Goal: Information Seeking & Learning: Check status

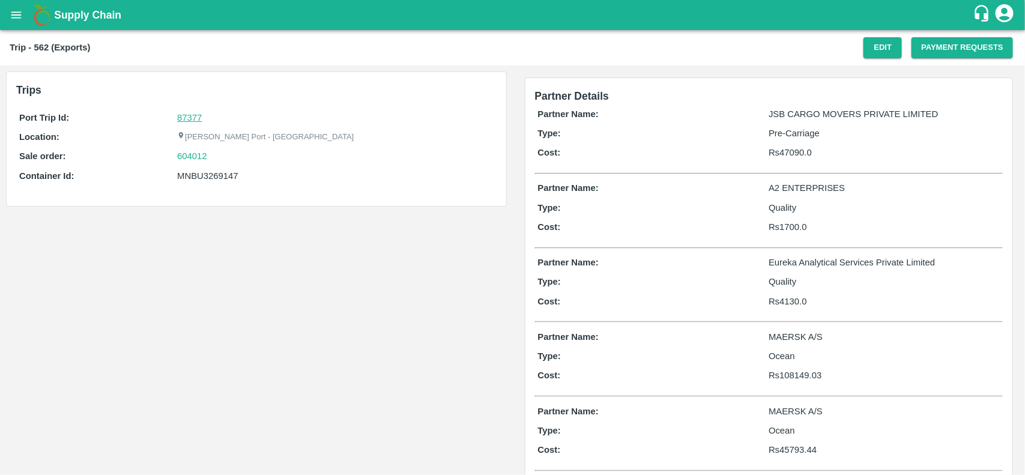
click at [187, 115] on link "87377" at bounding box center [189, 118] width 25 height 10
click at [216, 158] on div "604012" at bounding box center [335, 156] width 316 height 13
copy link
click at [216, 158] on div "604012" at bounding box center [335, 156] width 316 height 13
copy link "604012"
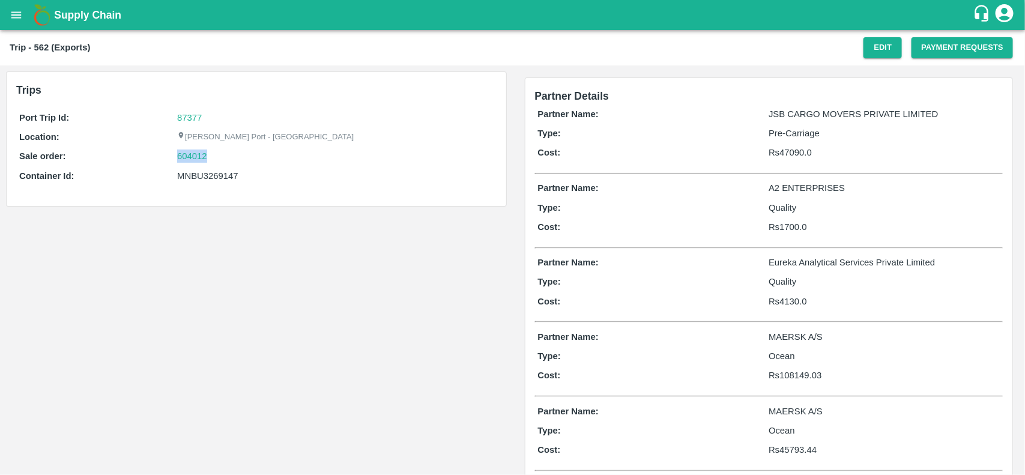
click at [216, 158] on div "604012" at bounding box center [335, 156] width 316 height 13
click at [205, 156] on link "604012" at bounding box center [192, 156] width 30 height 13
click at [202, 175] on div "MNBU3269147" at bounding box center [335, 175] width 316 height 13
copy div "MNBU3269147"
click at [202, 175] on div "MNBU3269147" at bounding box center [335, 175] width 316 height 13
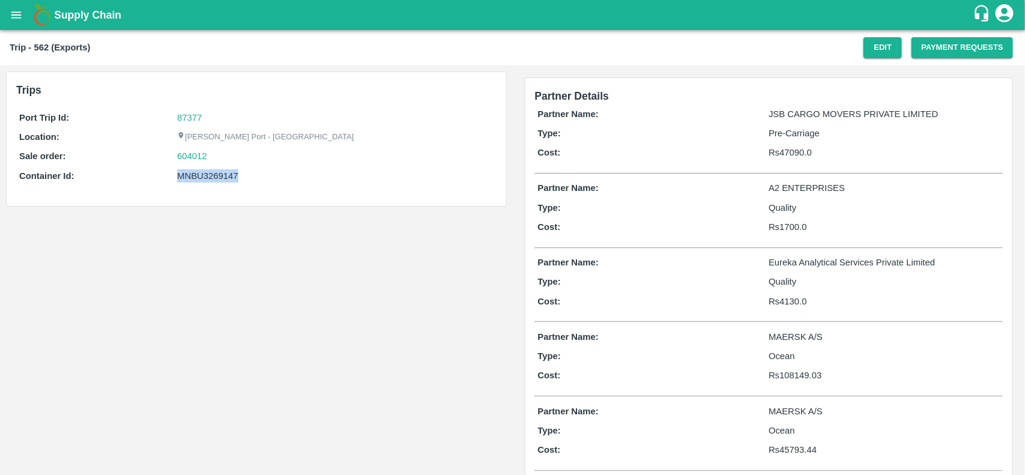
click at [196, 184] on div "Port Trip Id: 87377 Location: Jawaharlal Nehru Port - Nhava Sheva Sale order: 6…" at bounding box center [256, 149] width 481 height 83
click at [194, 173] on div "MNBU3269147" at bounding box center [335, 175] width 316 height 13
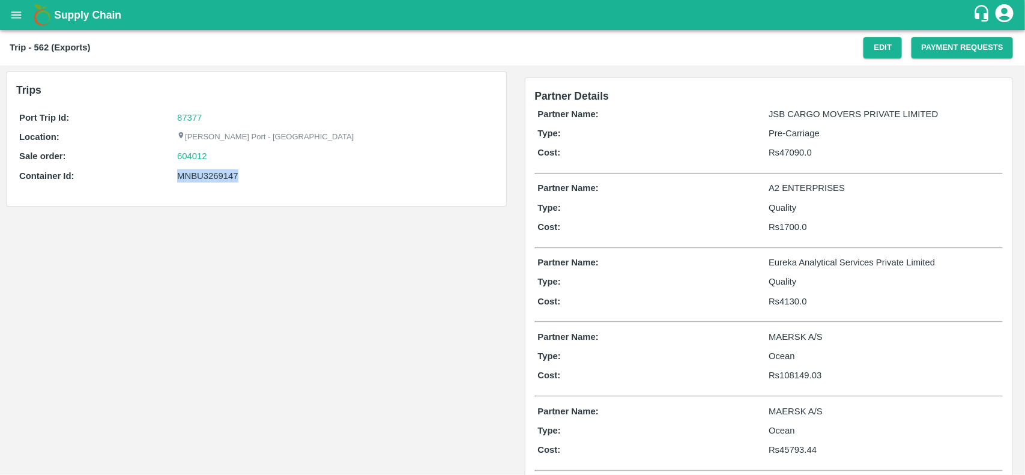
click at [194, 173] on div "MNBU3269147" at bounding box center [335, 175] width 316 height 13
click at [188, 168] on div "Port Trip Id: 87377 Location: Jawaharlal Nehru Port - Nhava Sheva Sale order: 6…" at bounding box center [256, 149] width 481 height 83
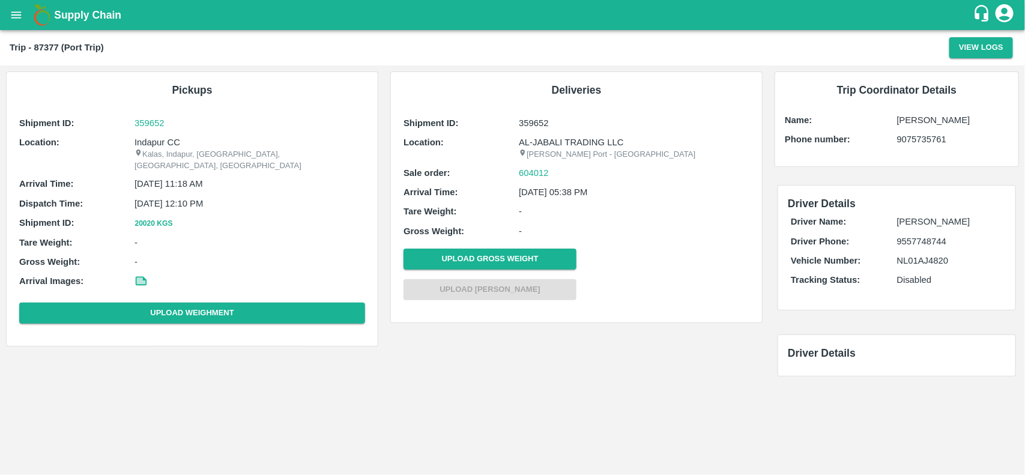
click at [163, 142] on p "Indapur CC" at bounding box center [250, 142] width 231 height 13
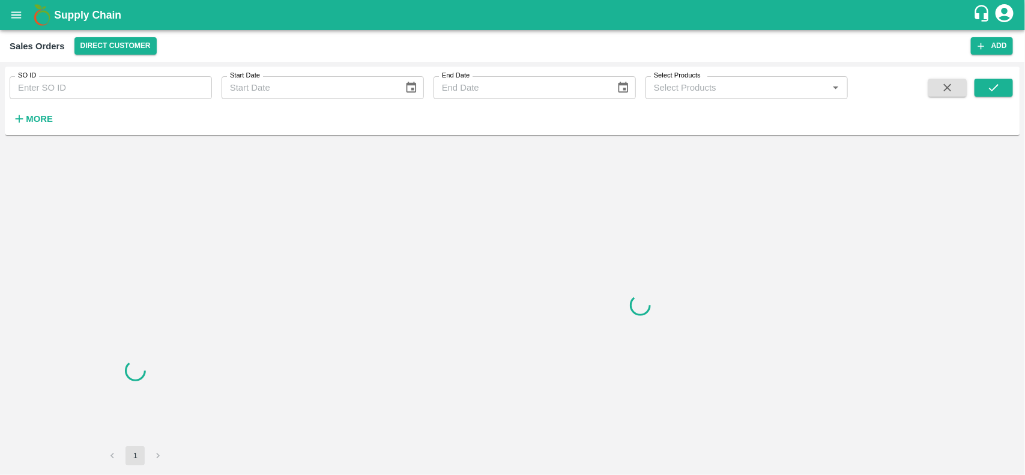
click at [116, 87] on input "SO ID" at bounding box center [111, 87] width 202 height 23
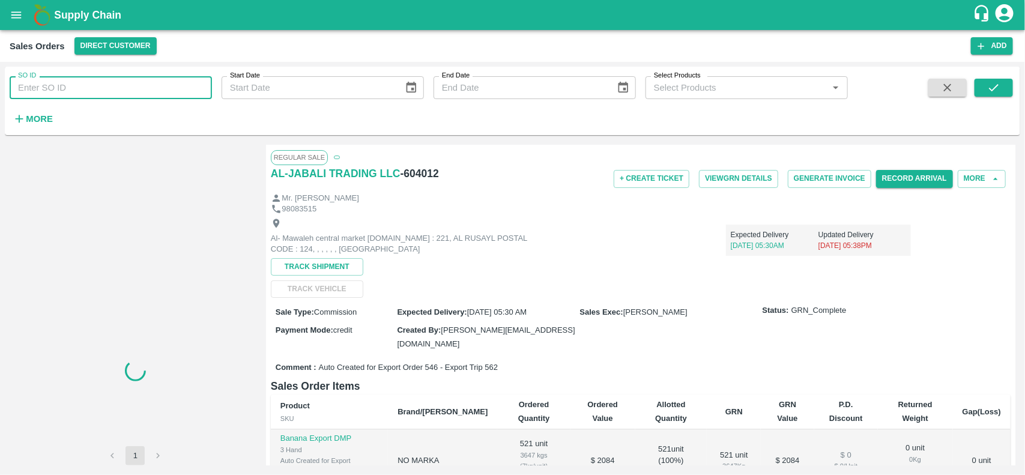
click at [116, 87] on input "SO ID" at bounding box center [111, 87] width 202 height 23
paste input "604012"
click at [116, 87] on input "604012" at bounding box center [111, 87] width 202 height 23
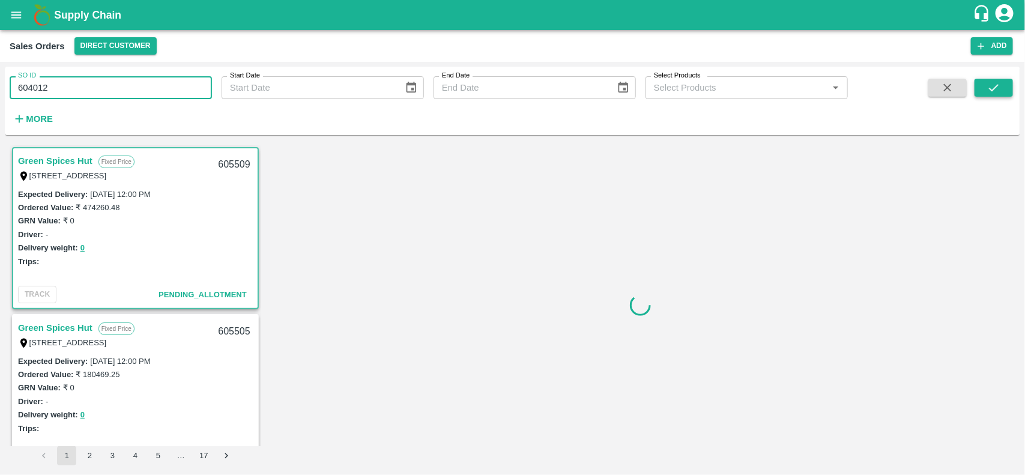
type input "604012"
click at [989, 90] on icon "submit" at bounding box center [993, 87] width 13 height 13
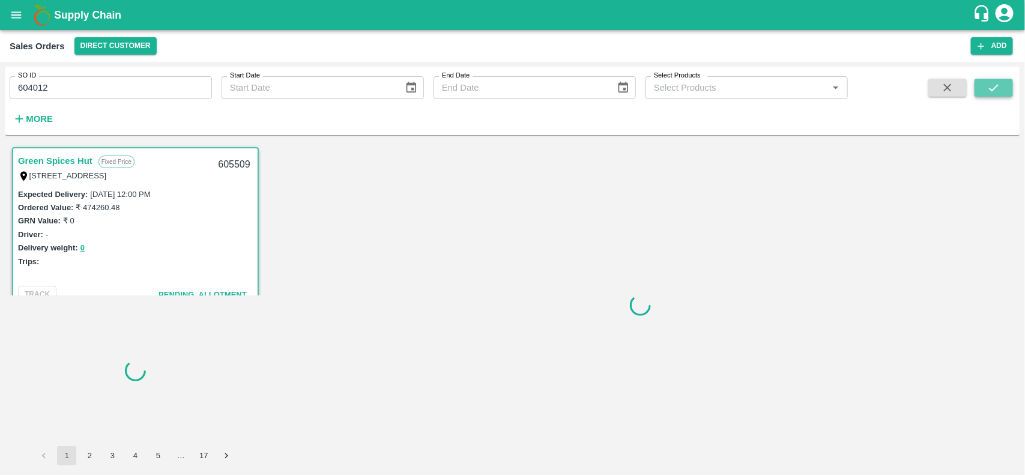
click at [989, 90] on icon "submit" at bounding box center [993, 87] width 13 height 13
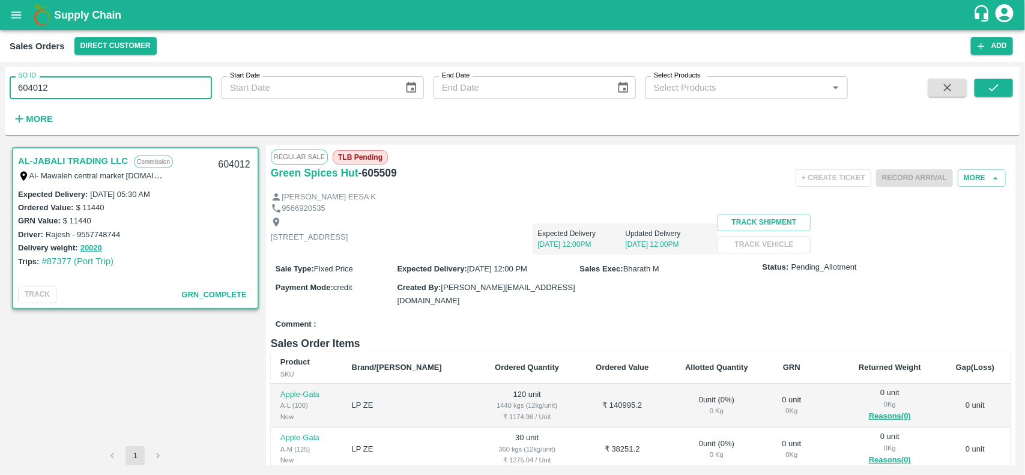
click at [138, 98] on input "604012" at bounding box center [111, 87] width 202 height 23
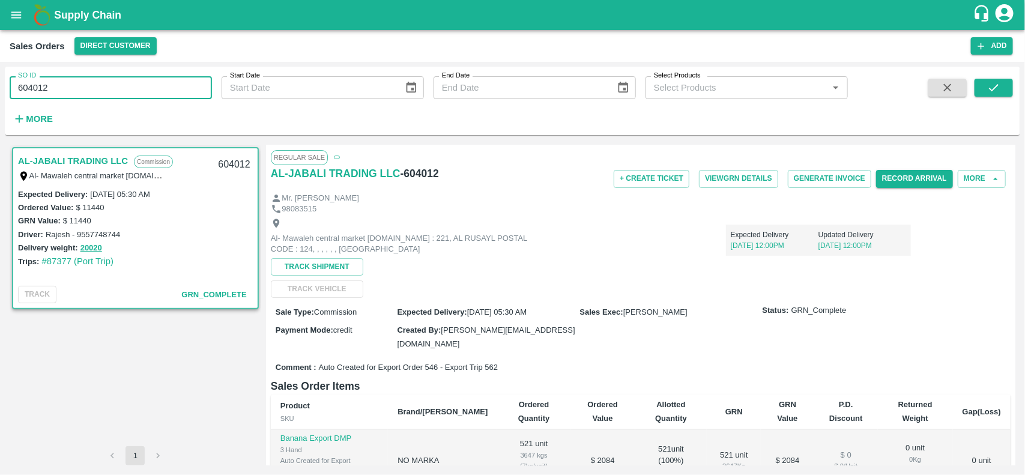
click at [138, 98] on input "604012" at bounding box center [111, 87] width 202 height 23
type input "604012"
paste input "text"
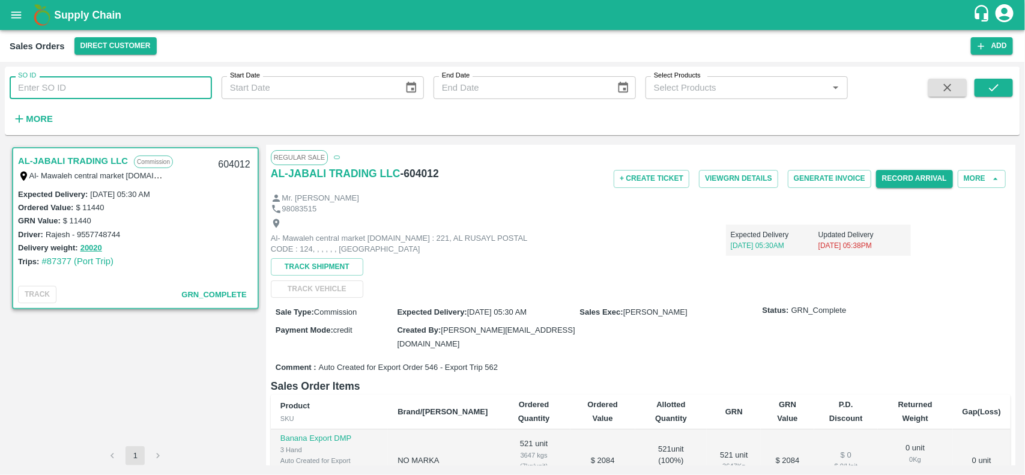
type input "604012"
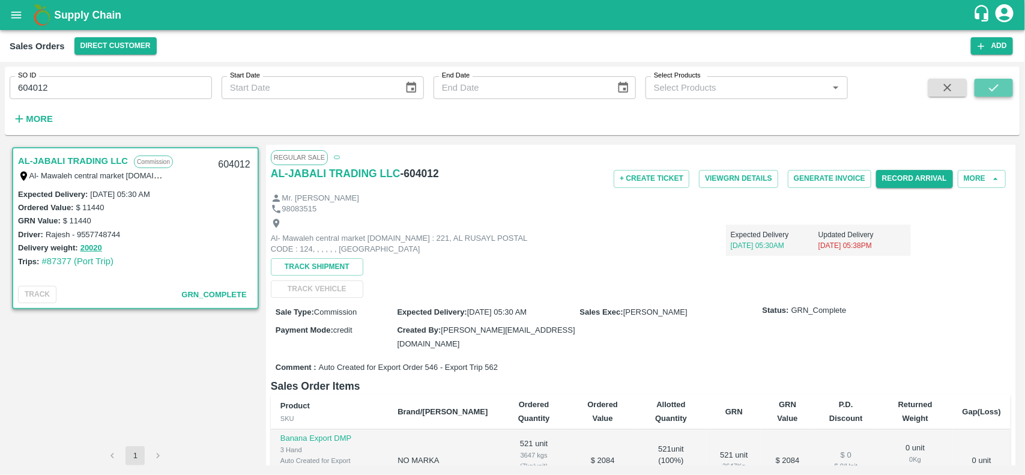
click at [989, 90] on icon "submit" at bounding box center [993, 87] width 13 height 13
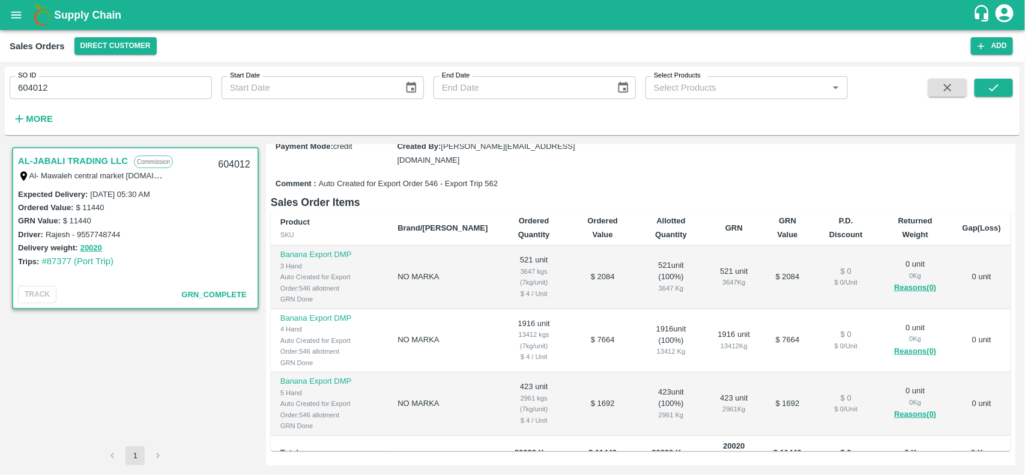
scroll to position [188, 0]
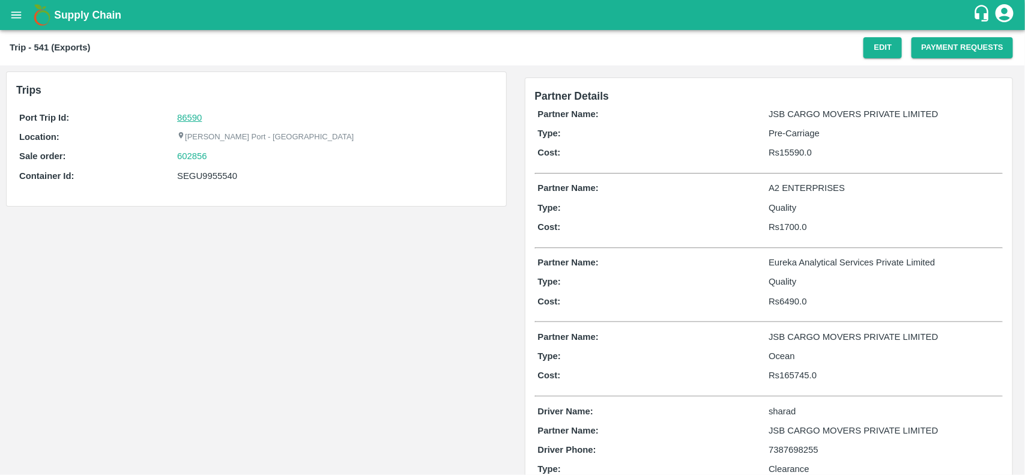
click at [192, 113] on link "86590" at bounding box center [189, 118] width 25 height 10
click at [218, 153] on div "602856" at bounding box center [335, 156] width 316 height 13
copy link "602856"
click at [218, 153] on div "602856" at bounding box center [335, 156] width 316 height 13
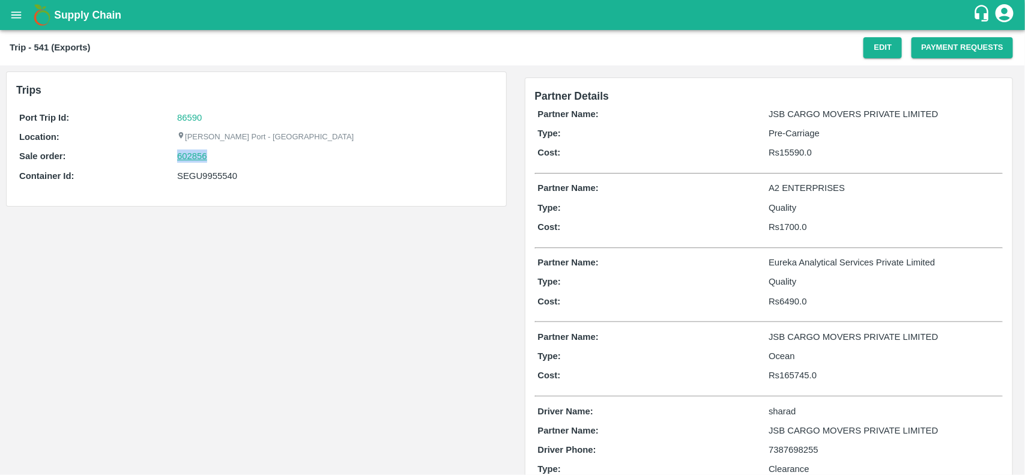
click at [202, 155] on link "602856" at bounding box center [192, 156] width 30 height 13
click at [195, 175] on div "SEGU9955540" at bounding box center [335, 175] width 316 height 13
copy div "SEGU9955540"
click at [195, 175] on div "SEGU9955540" at bounding box center [335, 175] width 316 height 13
copy div "SEGU9955540"
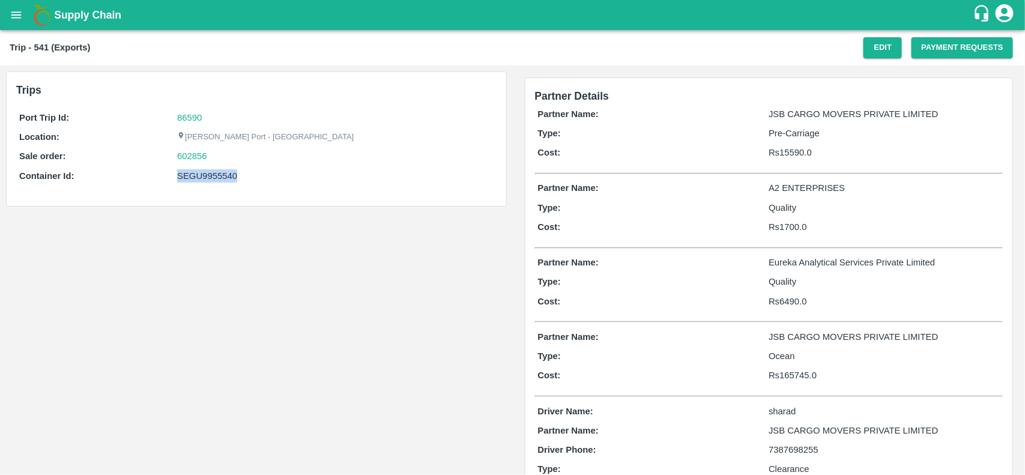
click at [195, 175] on div "SEGU9955540" at bounding box center [335, 175] width 316 height 13
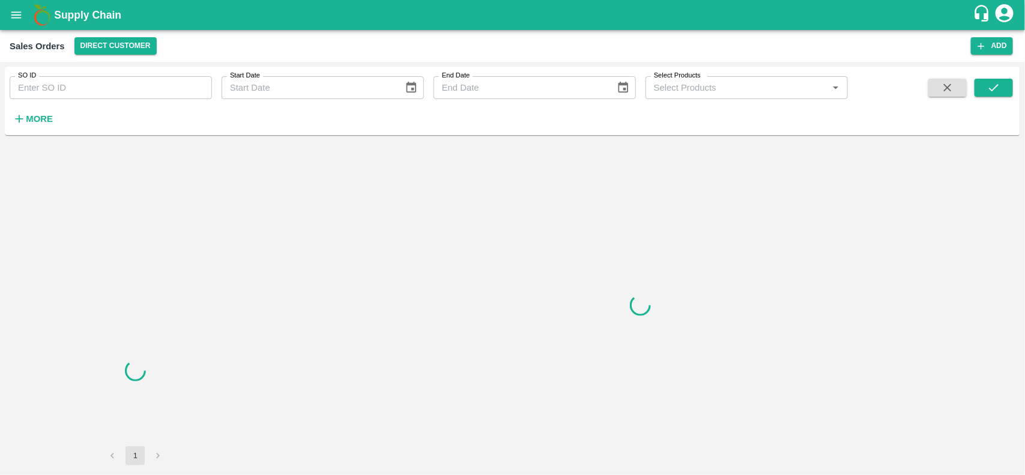
click at [74, 97] on input "SO ID" at bounding box center [111, 87] width 202 height 23
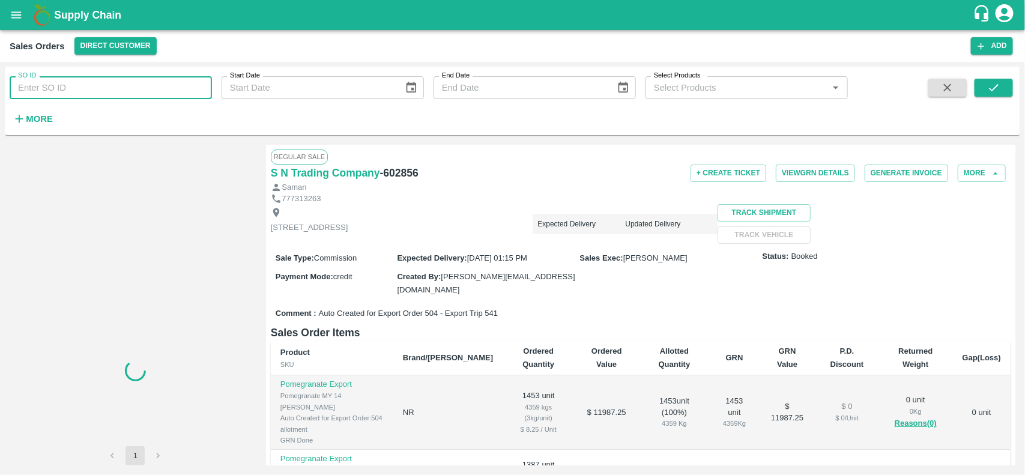
click at [74, 97] on input "SO ID" at bounding box center [111, 87] width 202 height 23
paste input "602856"
click at [74, 97] on input "602856" at bounding box center [111, 87] width 202 height 23
type input "602856"
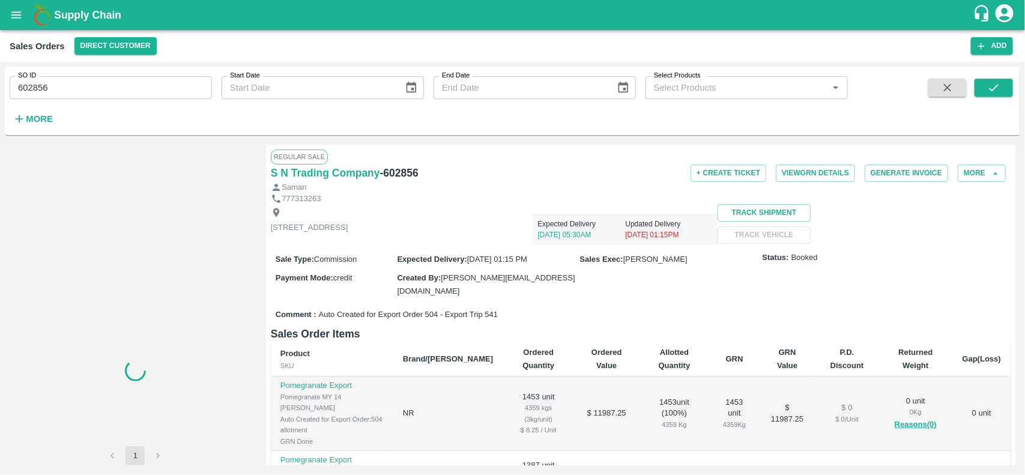
click at [1006, 97] on span at bounding box center [994, 103] width 38 height 49
click at [1002, 92] on button "submit" at bounding box center [994, 88] width 38 height 18
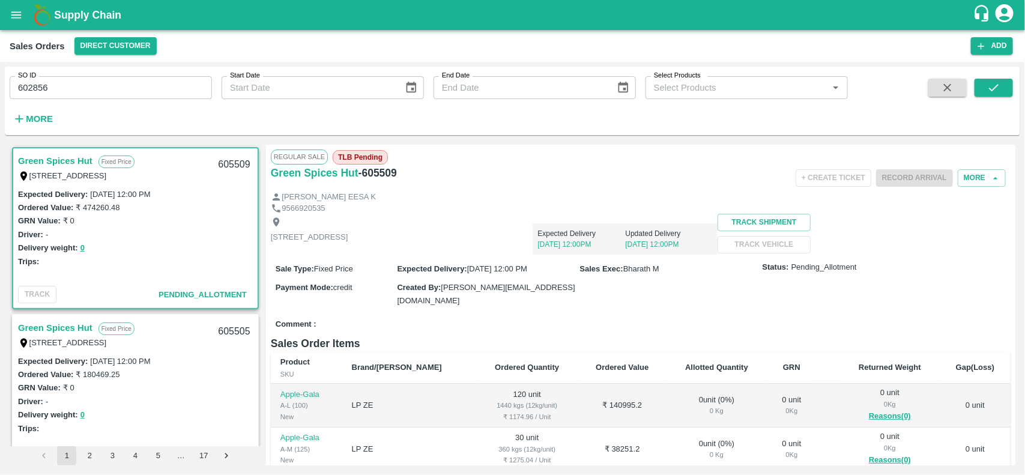
scroll to position [2, 0]
click at [137, 83] on input "602856" at bounding box center [111, 87] width 202 height 23
paste input "text"
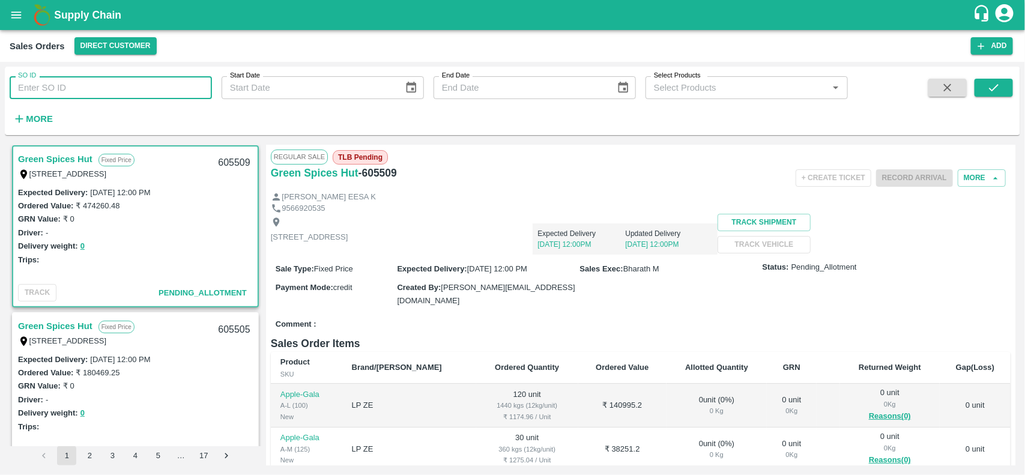
type input "602856"
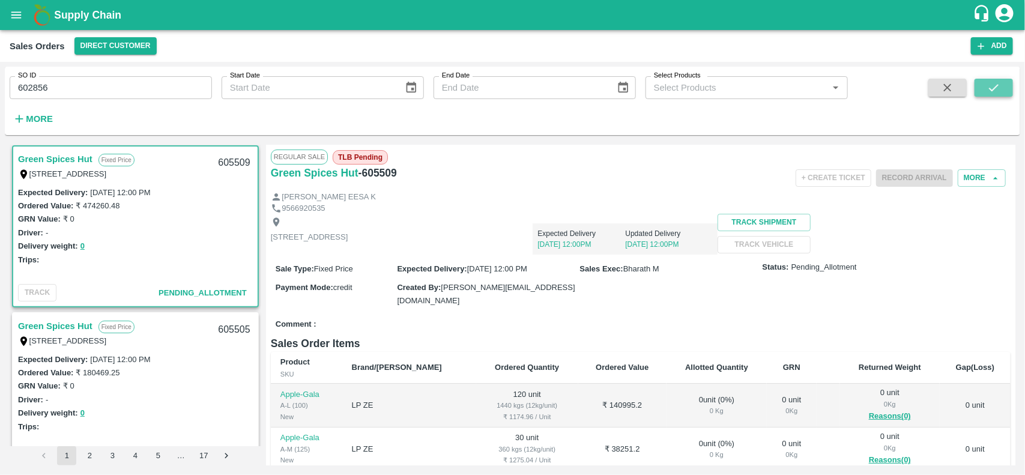
click at [998, 88] on icon "submit" at bounding box center [993, 87] width 13 height 13
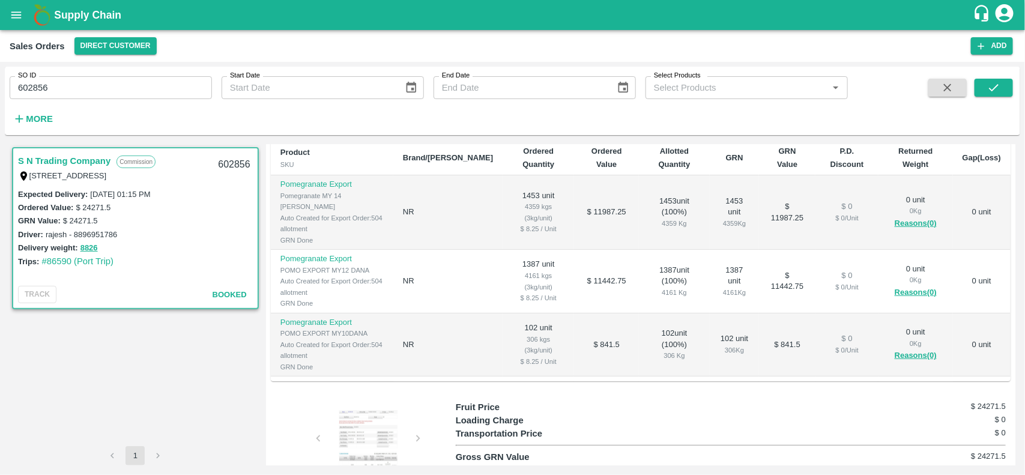
scroll to position [202, 0]
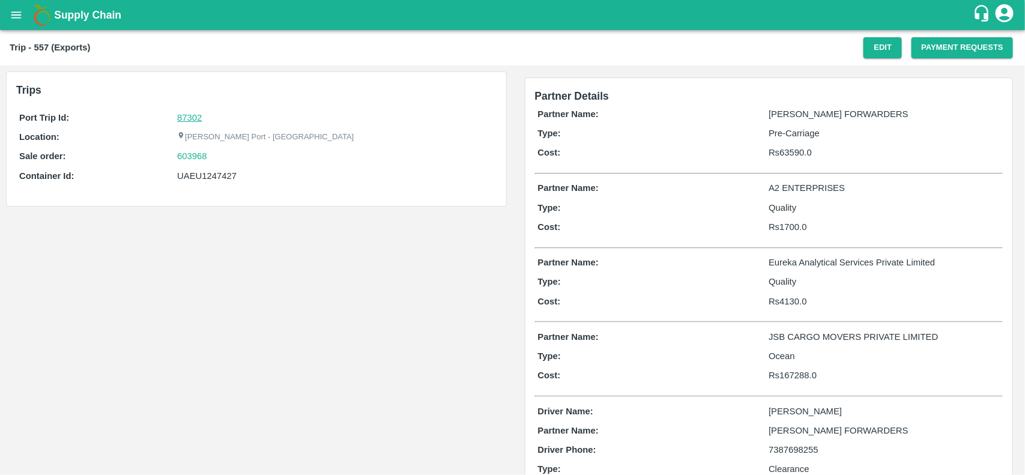
click at [193, 115] on link "87302" at bounding box center [189, 118] width 25 height 10
click at [207, 153] on div "603968" at bounding box center [335, 156] width 316 height 13
copy link "603968"
click at [207, 153] on div "603968" at bounding box center [335, 156] width 316 height 13
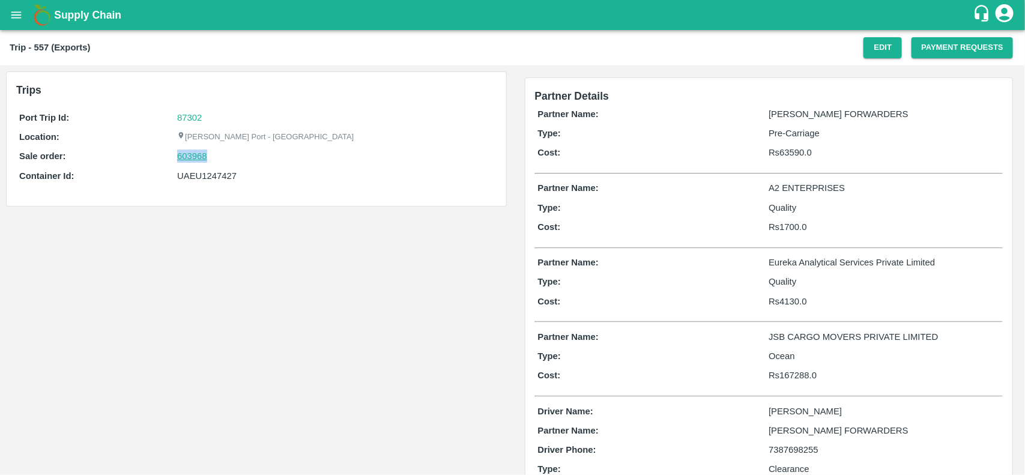
click at [180, 153] on link "603968" at bounding box center [192, 156] width 30 height 13
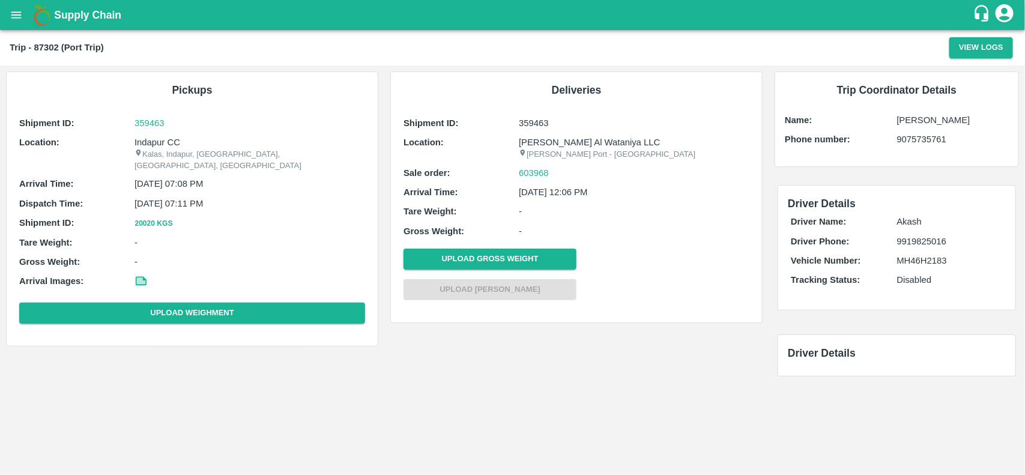
click at [157, 139] on p "Indapur CC" at bounding box center [250, 142] width 231 height 13
copy p "Indapur CC"
click at [157, 139] on p "Indapur CC" at bounding box center [250, 142] width 231 height 13
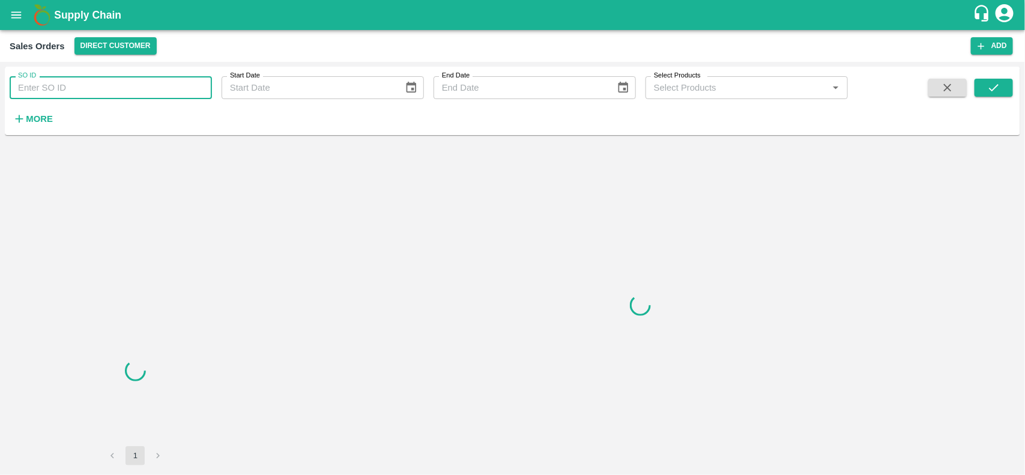
click at [73, 83] on input "SO ID" at bounding box center [111, 87] width 202 height 23
paste input "603968"
click at [73, 83] on input "603968" at bounding box center [111, 87] width 202 height 23
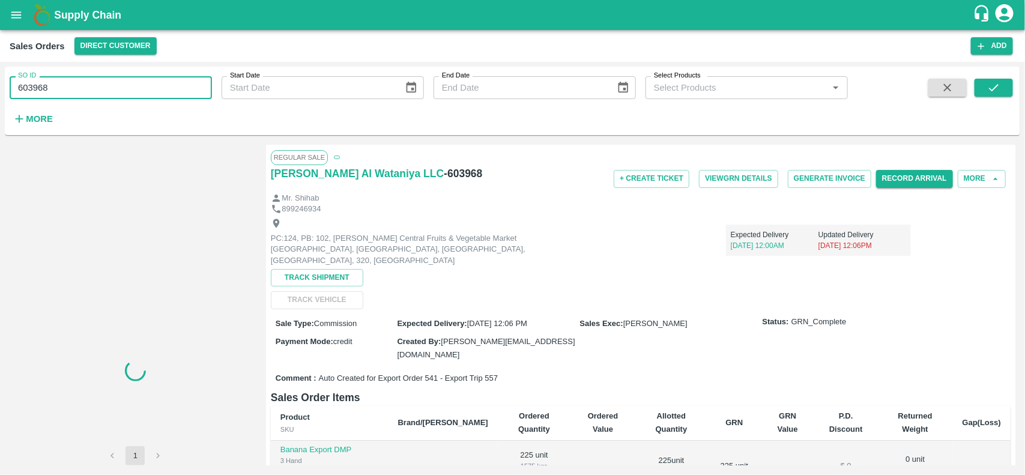
type input "603968"
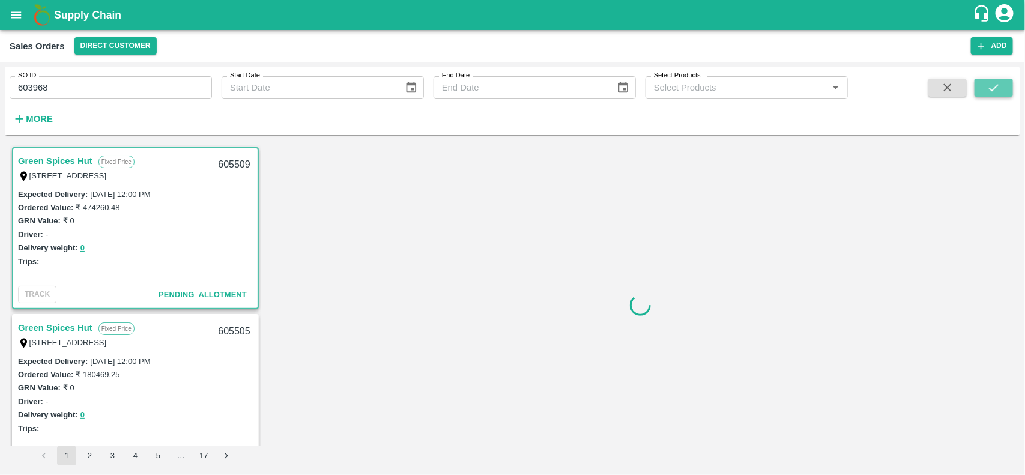
click at [993, 86] on icon "submit" at bounding box center [993, 87] width 13 height 13
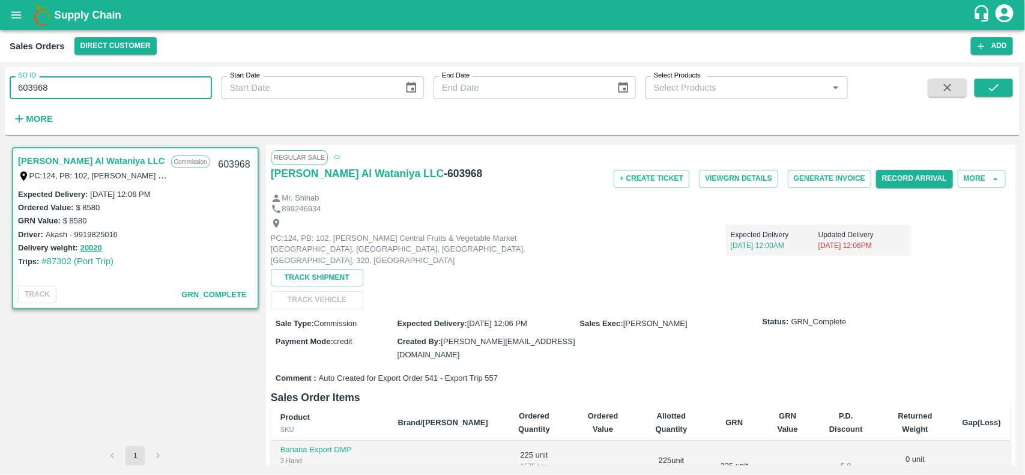
click at [180, 84] on input "603968" at bounding box center [111, 87] width 202 height 23
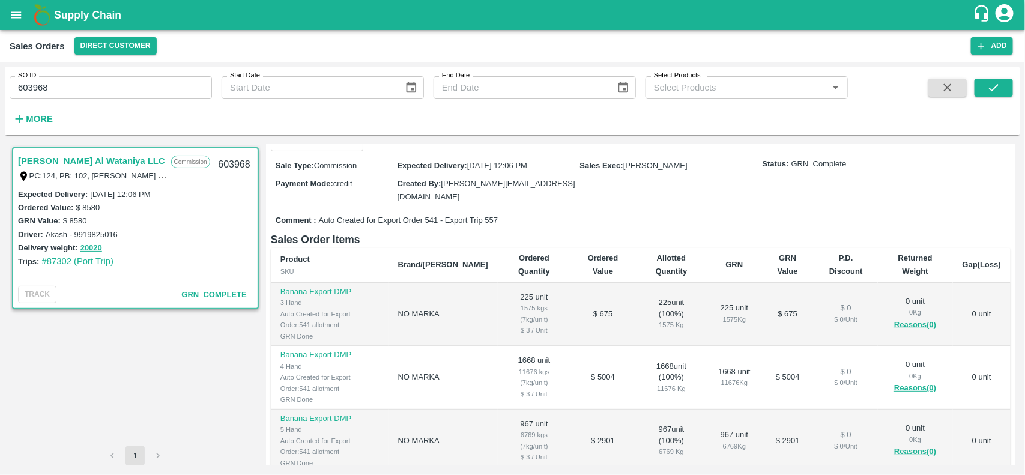
scroll to position [160, 0]
